Goal: Task Accomplishment & Management: Use online tool/utility

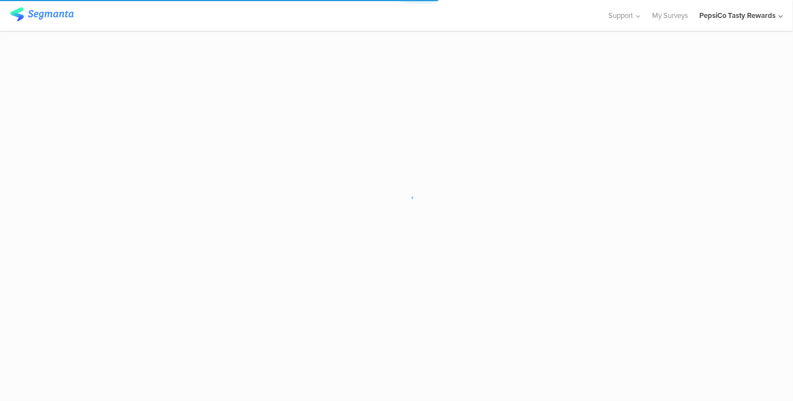
click at [738, 12] on div "PepsiCo Tasty Rewards" at bounding box center [737, 15] width 76 height 11
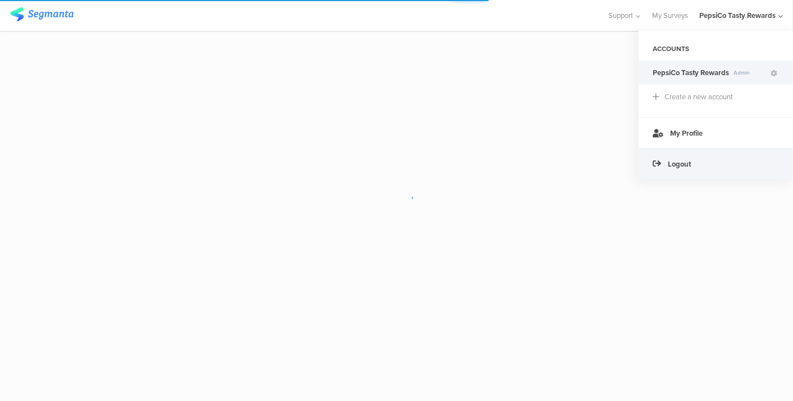
click at [694, 154] on div "Logout" at bounding box center [716, 163] width 154 height 31
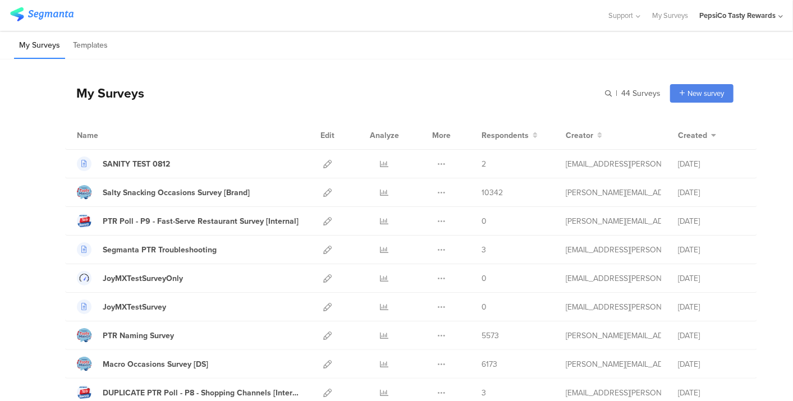
click at [755, 12] on div "PepsiCo Tasty Rewards" at bounding box center [737, 15] width 76 height 11
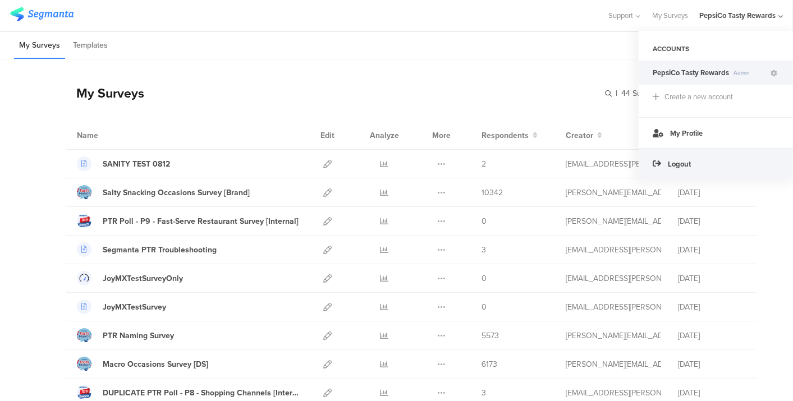
click at [704, 152] on div "Logout" at bounding box center [716, 163] width 154 height 31
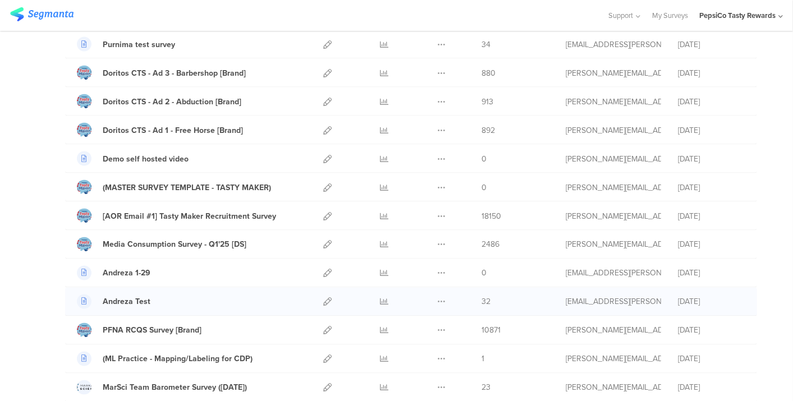
scroll to position [997, 0]
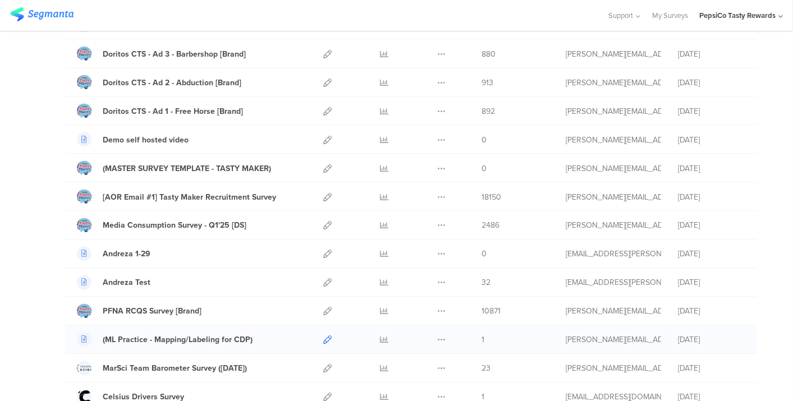
click at [323, 336] on icon at bounding box center [327, 340] width 8 height 8
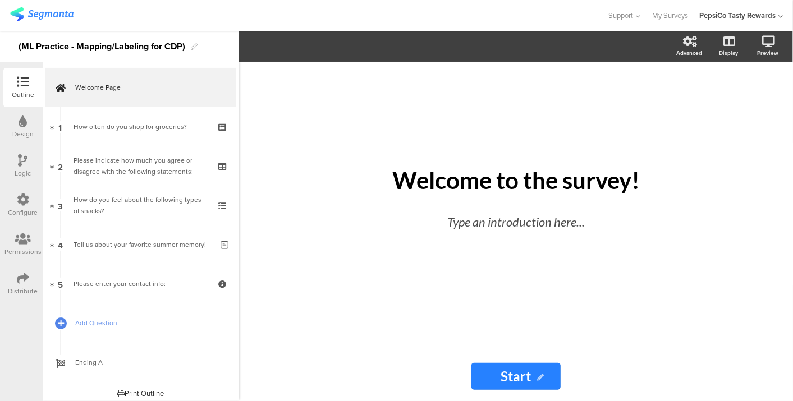
click at [1, 283] on div "Outline Design Logic Configure Permissions Distribute" at bounding box center [21, 186] width 43 height 236
click at [25, 288] on div "Distribute" at bounding box center [23, 291] width 30 height 10
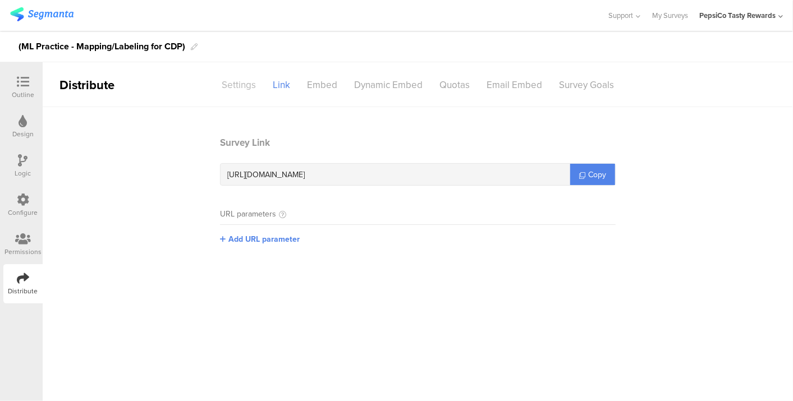
click at [247, 79] on div "Settings" at bounding box center [238, 85] width 51 height 20
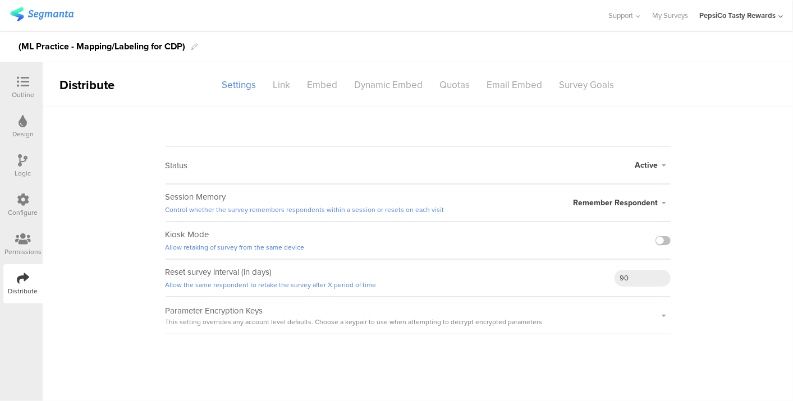
click at [614, 198] on span "Remember Respondent" at bounding box center [615, 203] width 85 height 12
click at [737, 204] on sg-survey-status-editor "Status Active Active Closed Schedule Start Date: End Date: Save Cancel Session …" at bounding box center [418, 220] width 750 height 227
click at [648, 200] on span "Remember Respondent" at bounding box center [615, 203] width 85 height 12
click at [628, 245] on icon at bounding box center [629, 248] width 8 height 8
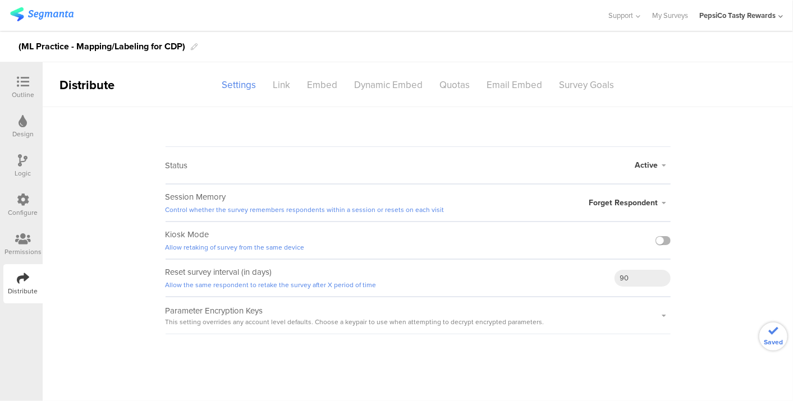
click at [658, 237] on label at bounding box center [662, 240] width 15 height 9
click at [0, 0] on input "checkbox" at bounding box center [0, 0] width 0 height 0
click at [654, 202] on span "Forget Respondent" at bounding box center [623, 203] width 69 height 12
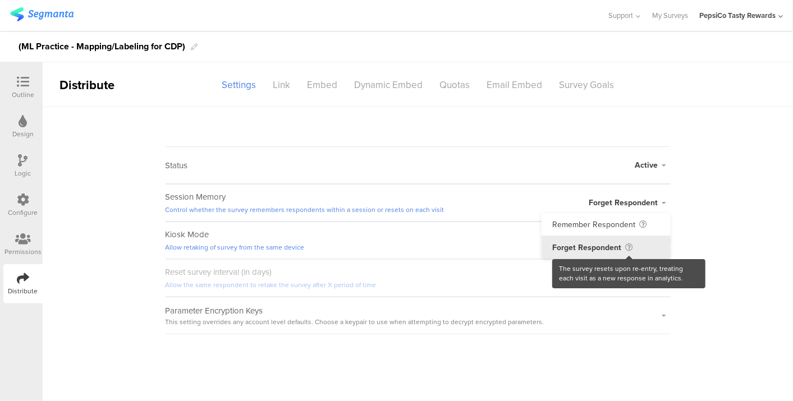
click at [630, 244] on icon at bounding box center [630, 248] width 8 height 8
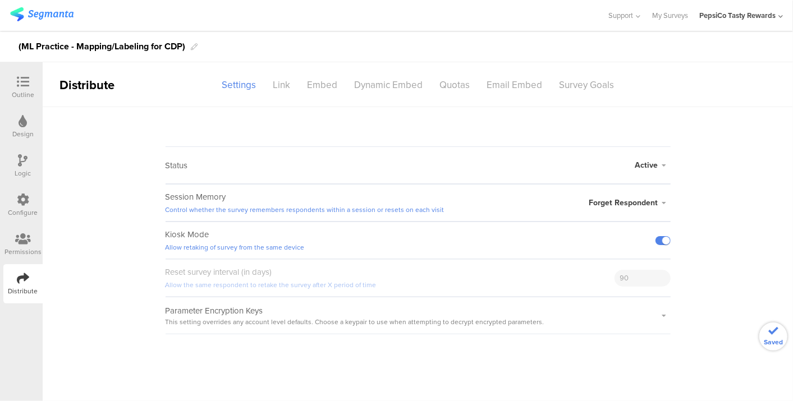
click at [648, 195] on div "Forget Respondent Remember Respondent Forget Respondent" at bounding box center [629, 203] width 81 height 36
click at [645, 201] on span "Forget Respondent" at bounding box center [623, 203] width 69 height 12
click at [238, 85] on div "Settings" at bounding box center [238, 85] width 51 height 20
click at [27, 88] on div at bounding box center [23, 83] width 22 height 14
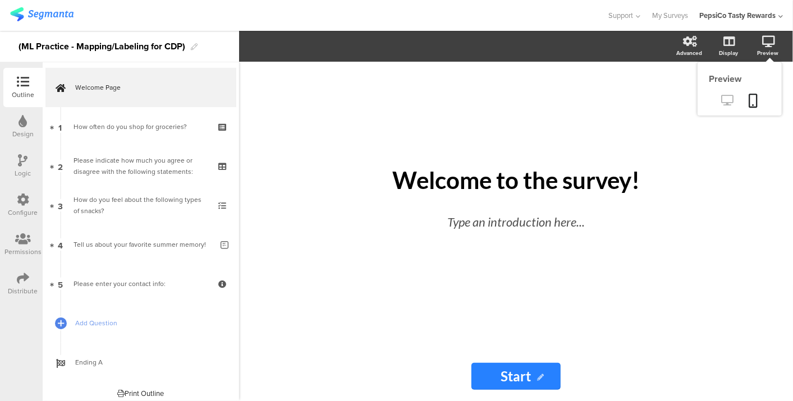
click at [732, 103] on icon at bounding box center [728, 100] width 12 height 11
drag, startPoint x: 24, startPoint y: 277, endPoint x: 32, endPoint y: 275, distance: 8.6
click at [24, 277] on icon at bounding box center [23, 278] width 12 height 12
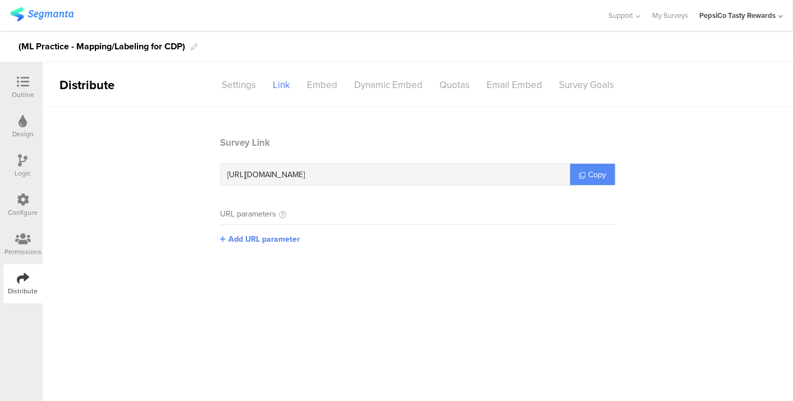
click at [580, 175] on icon at bounding box center [582, 175] width 6 height 6
click at [16, 77] on div at bounding box center [23, 83] width 22 height 14
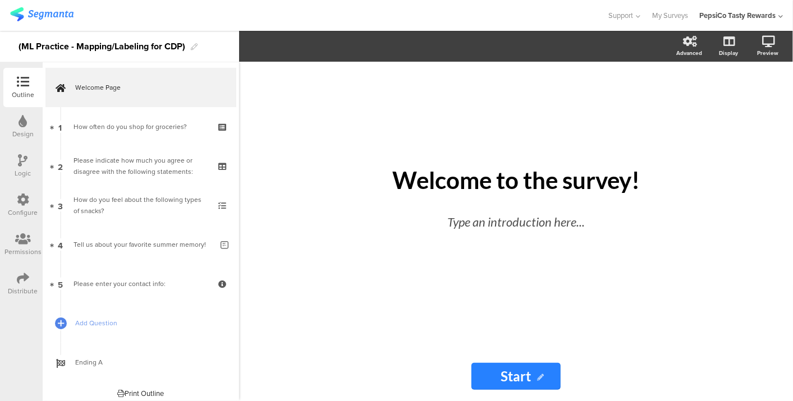
click at [44, 12] on img at bounding box center [41, 14] width 63 height 14
